Goal: Find specific page/section: Find specific page/section

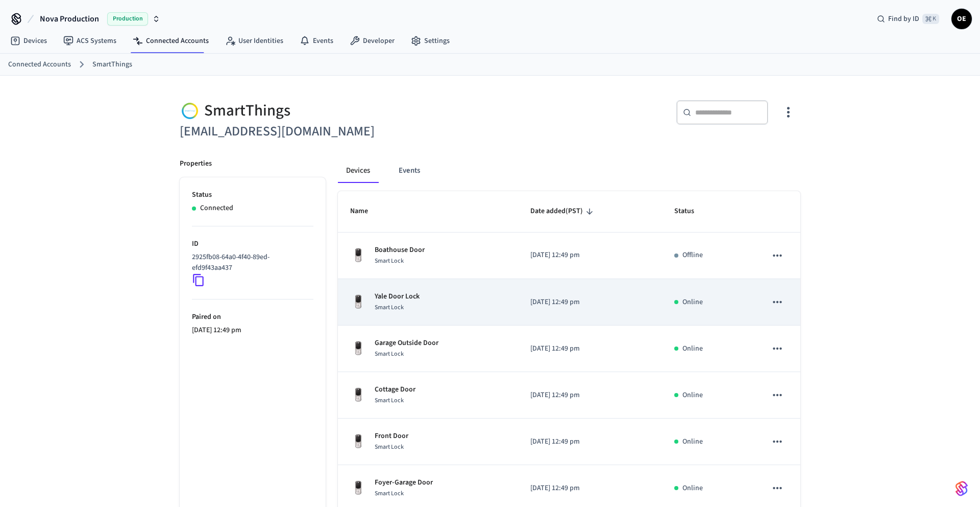
click at [416, 292] on p "Yale Door Lock" at bounding box center [397, 296] width 45 height 11
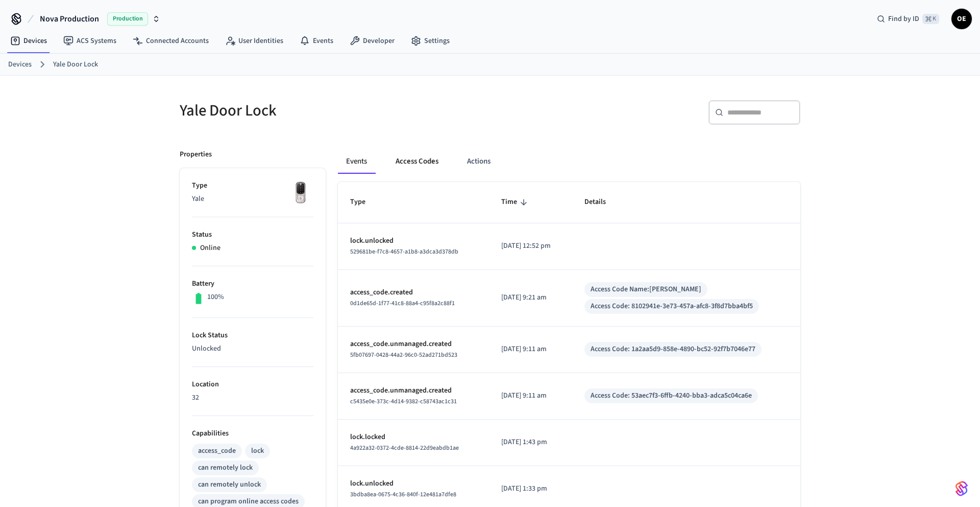
click at [414, 164] on button "Access Codes" at bounding box center [417, 161] width 59 height 25
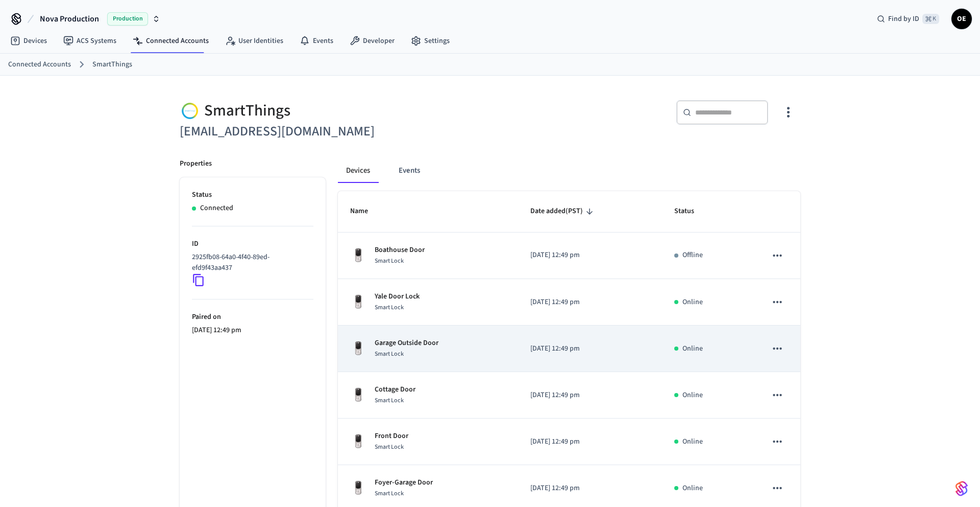
click at [439, 368] on td "Garage Outside Door Smart Lock" at bounding box center [428, 348] width 180 height 46
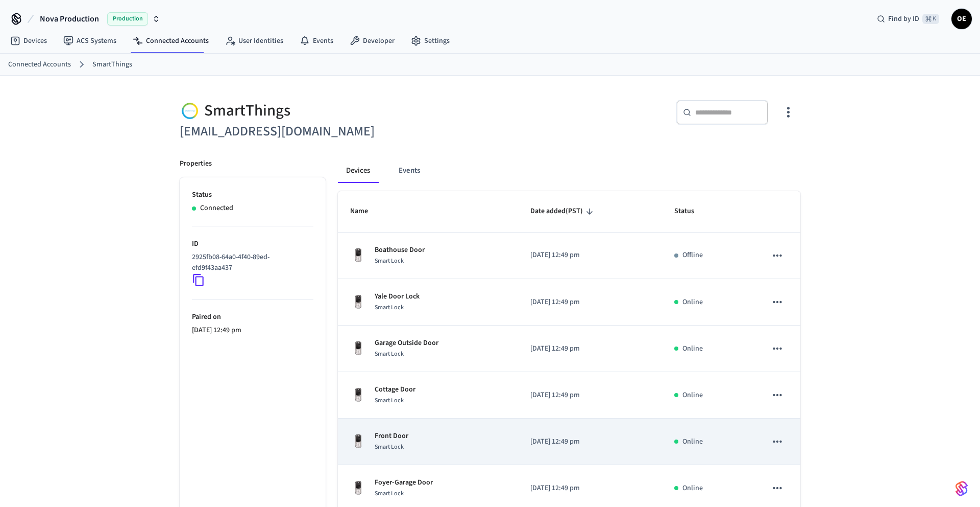
click at [438, 424] on td "Front Door Smart Lock" at bounding box center [428, 441] width 180 height 46
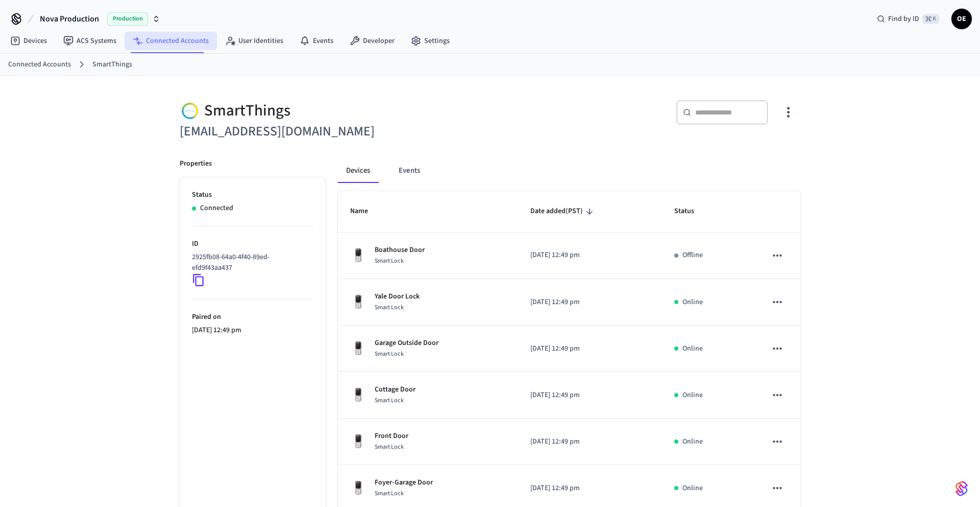
click at [146, 42] on link "Connected Accounts" at bounding box center [171, 41] width 92 height 18
